Goal: Manage account settings

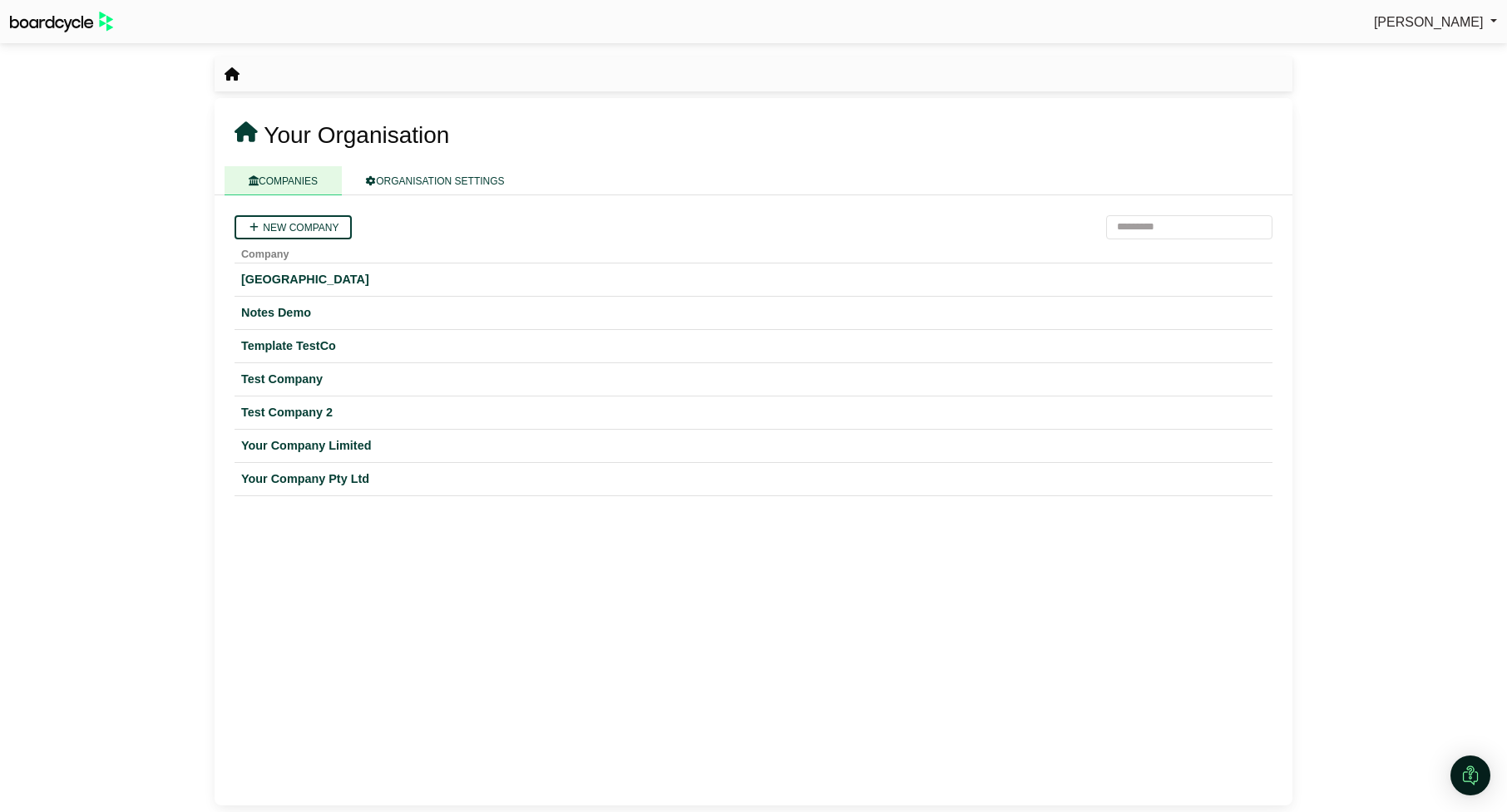
click at [1482, 12] on link "[PERSON_NAME]" at bounding box center [1435, 22] width 123 height 22
drag, startPoint x: 78, startPoint y: 123, endPoint x: 117, endPoint y: 90, distance: 51.1
click at [78, 123] on div "[PERSON_NAME] Sign Out Your Organisation" at bounding box center [753, 406] width 1507 height 812
click at [1466, 759] on div "Open Intercom Messenger" at bounding box center [1470, 776] width 44 height 44
click at [1476, 778] on icon "Open Intercom Messenger" at bounding box center [1468, 773] width 27 height 27
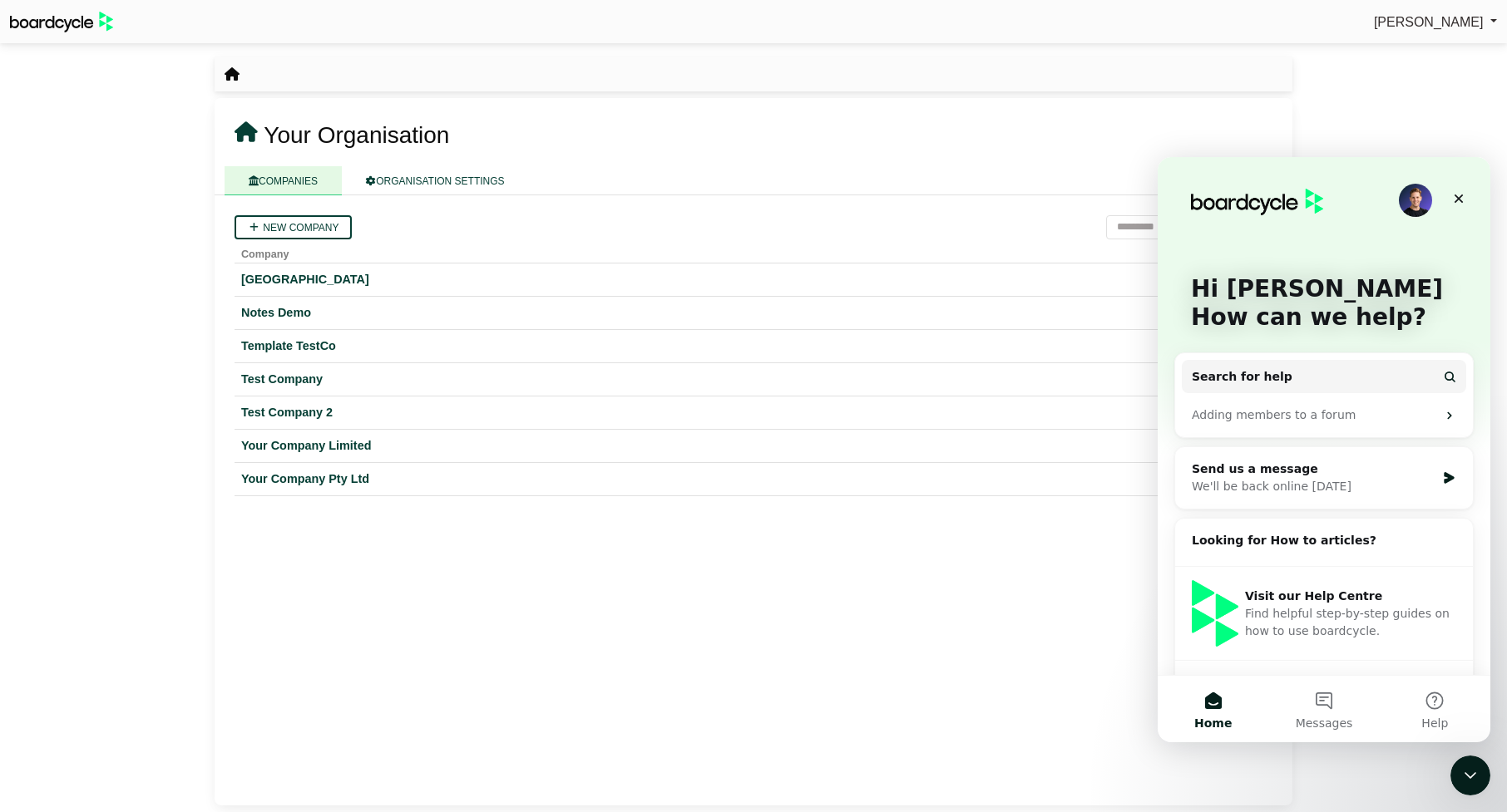
click at [1414, 780] on div "[PERSON_NAME] Sign Out Your Organisation" at bounding box center [753, 406] width 1507 height 812
click at [1463, 773] on icon "Close Intercom Messenger" at bounding box center [1468, 773] width 20 height 20
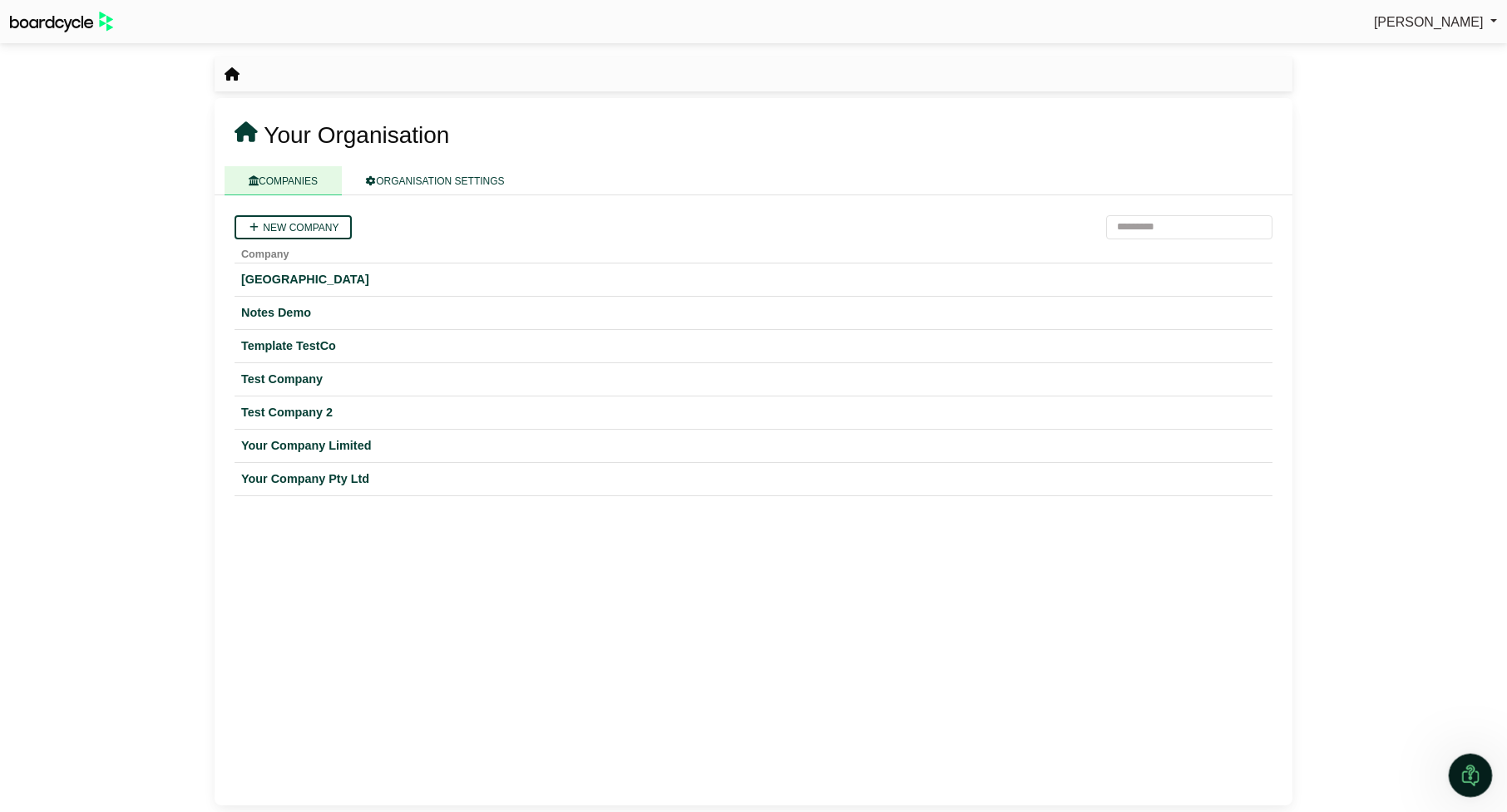
click at [1465, 772] on icon "Open Intercom Messenger" at bounding box center [1468, 773] width 27 height 27
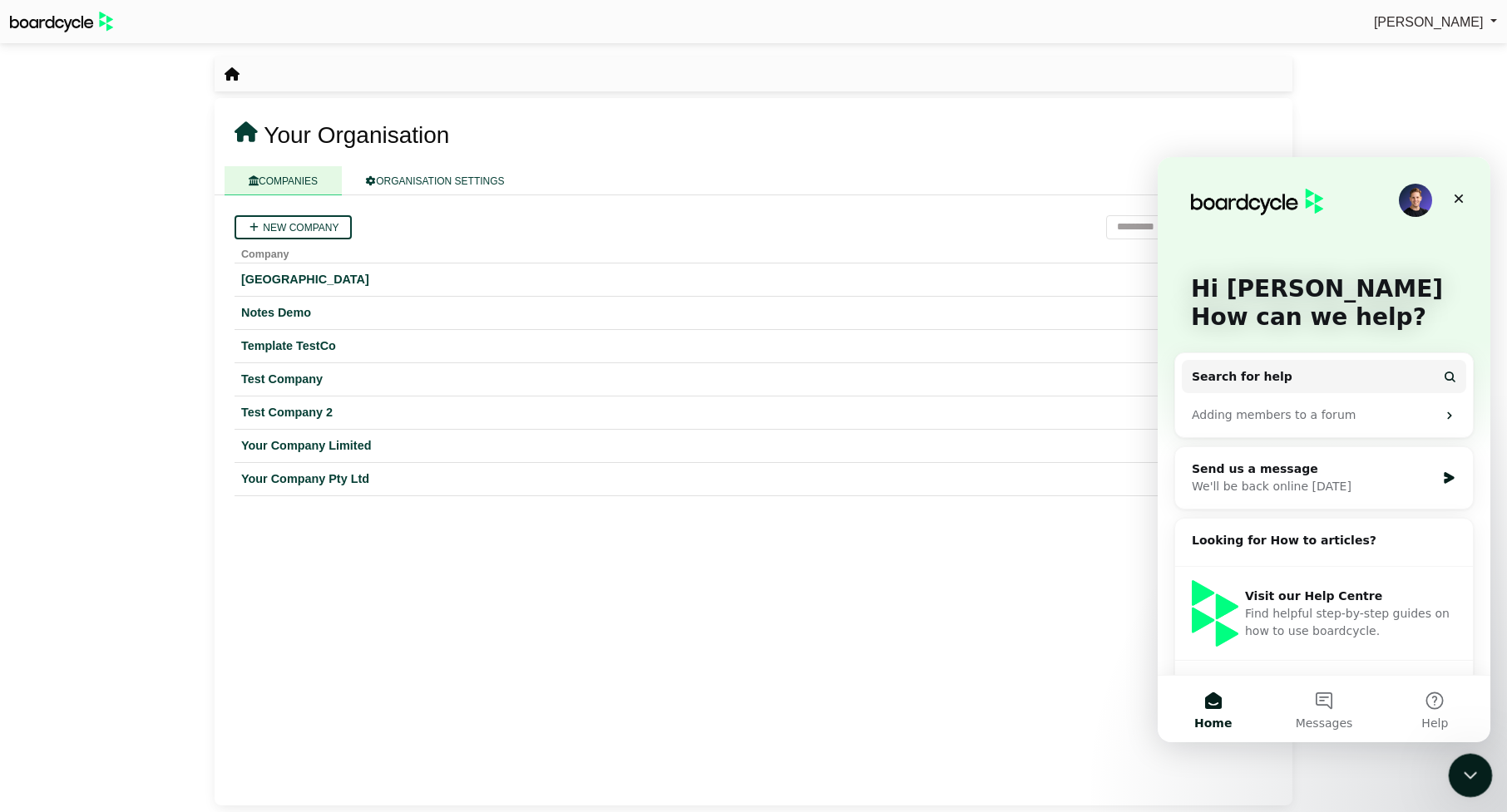
click at [1466, 773] on icon "Close Intercom Messenger" at bounding box center [1468, 773] width 20 height 20
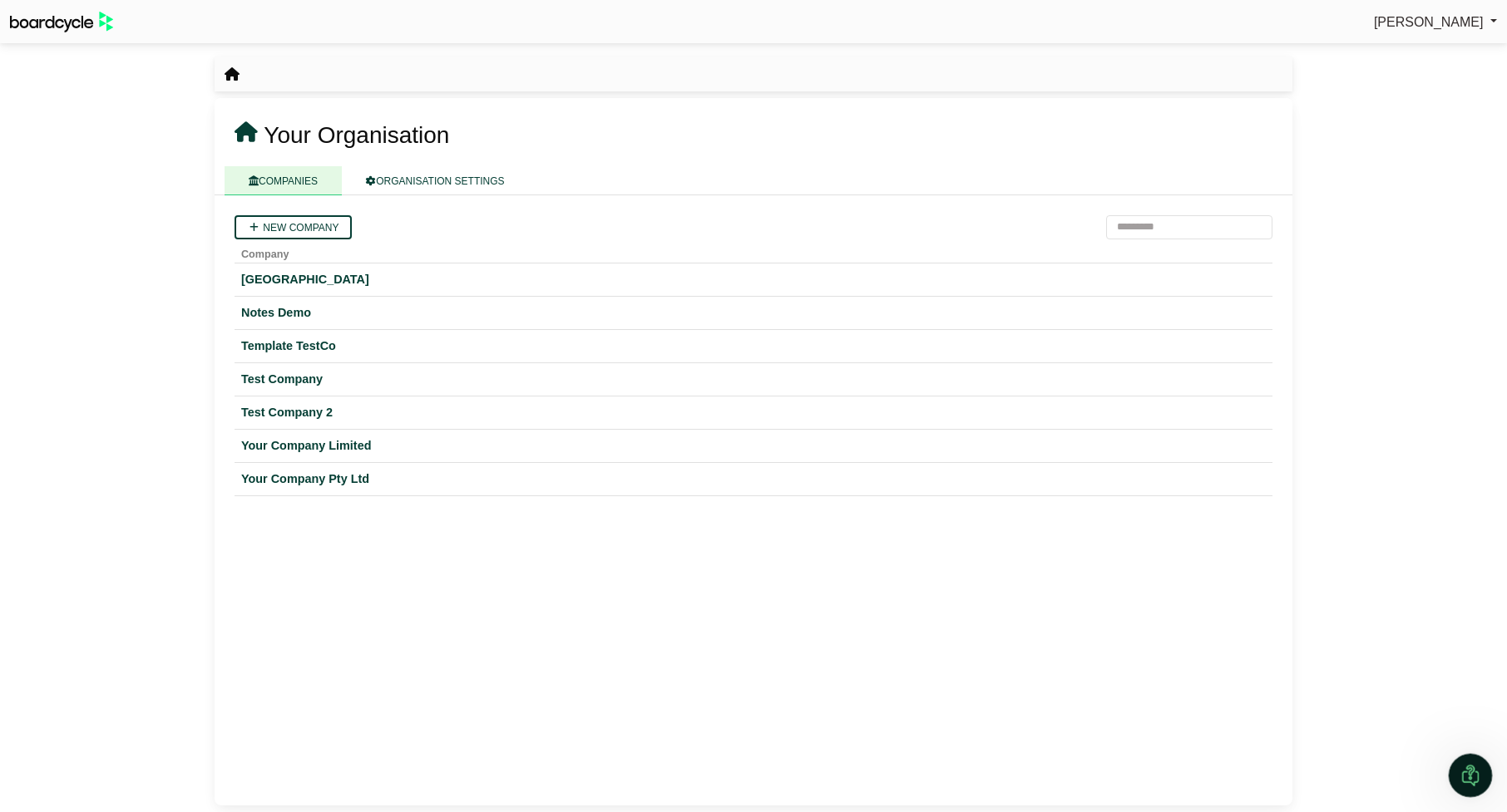
click at [1466, 772] on icon "Open Intercom Messenger" at bounding box center [1468, 773] width 27 height 27
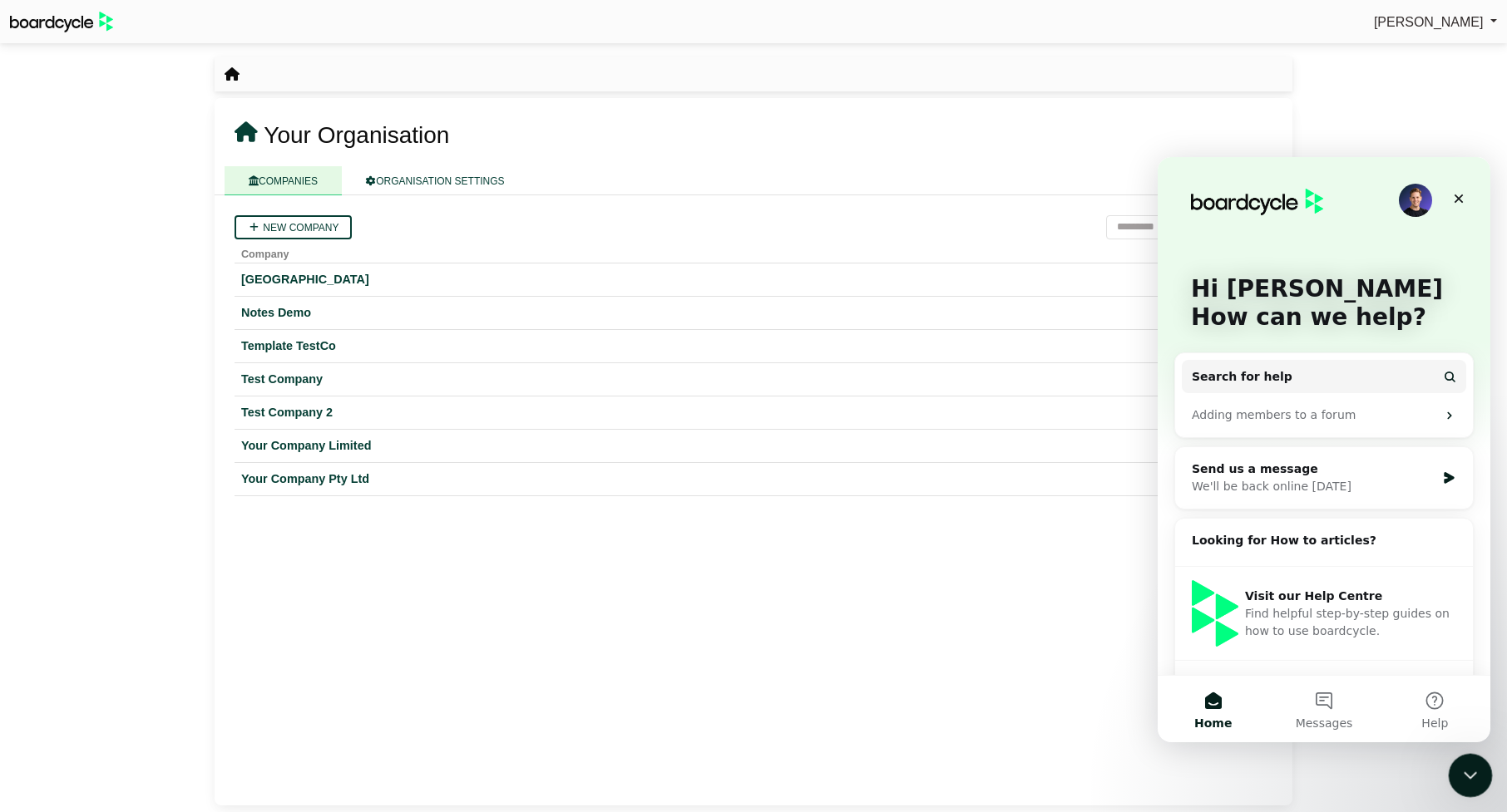
click at [1466, 772] on icon "Close Intercom Messenger" at bounding box center [1468, 773] width 20 height 20
